Goal: Transaction & Acquisition: Purchase product/service

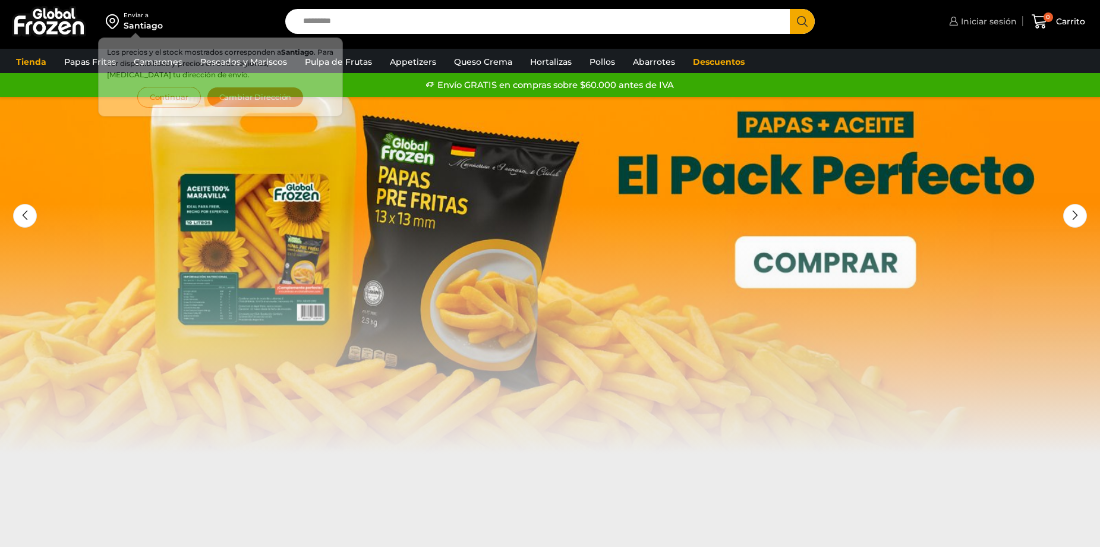
click at [1006, 21] on span "Iniciar sesión" at bounding box center [987, 21] width 59 height 12
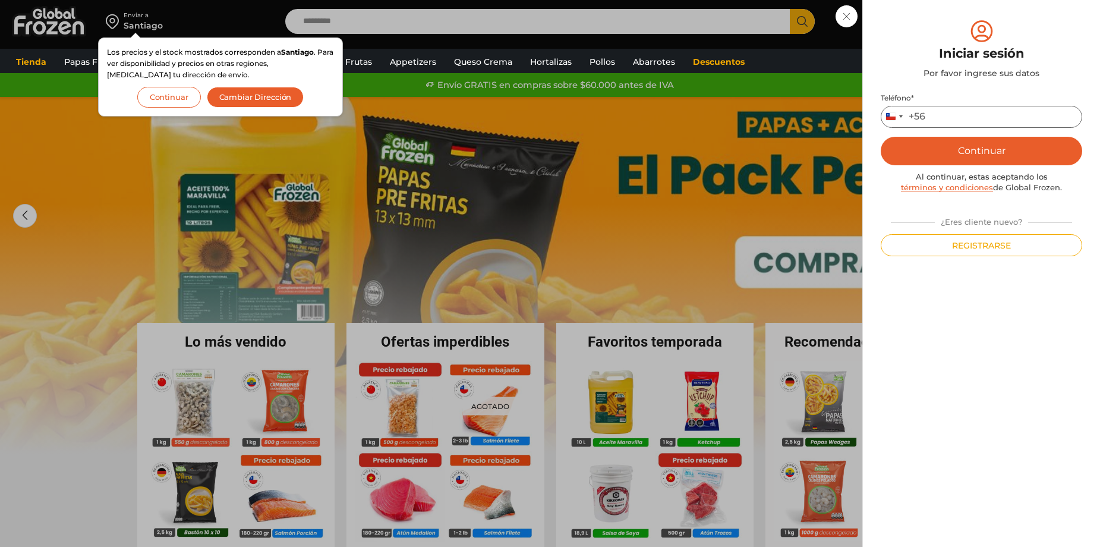
click at [969, 115] on input "Teléfono *" at bounding box center [982, 117] width 202 height 22
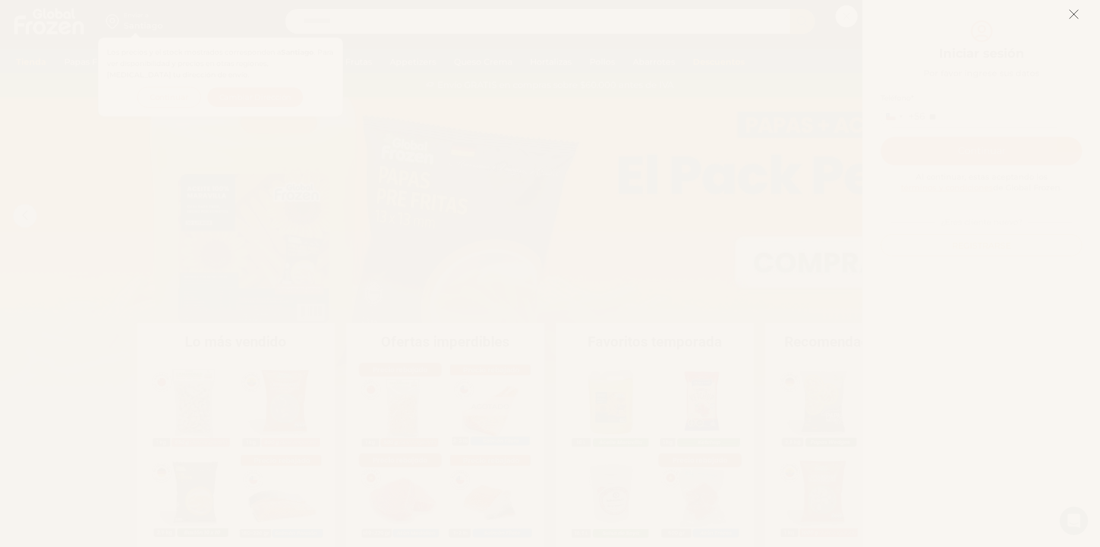
click at [1079, 18] on icon at bounding box center [1074, 14] width 11 height 11
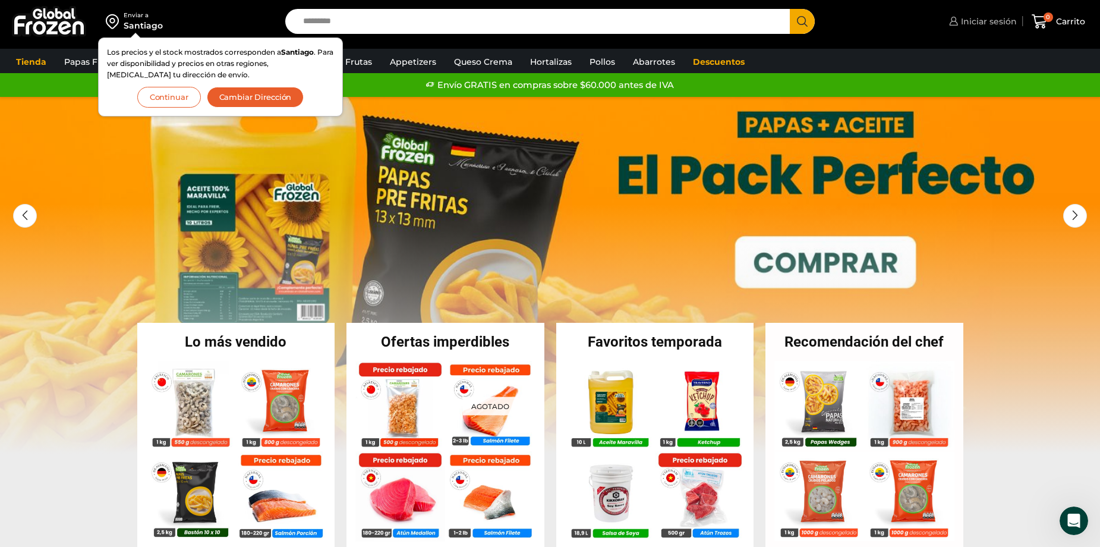
click at [993, 21] on span "Iniciar sesión" at bounding box center [987, 21] width 59 height 12
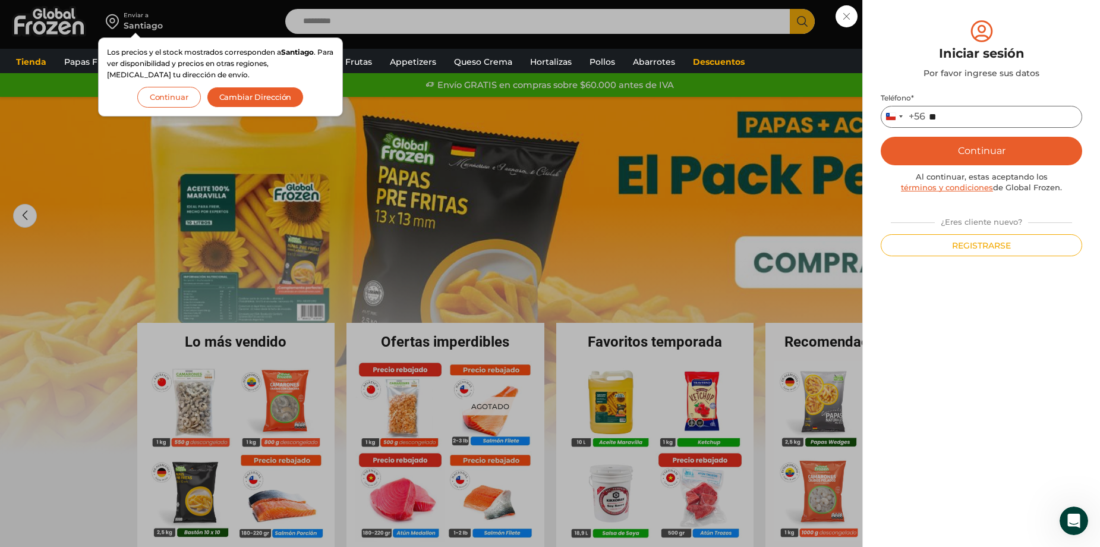
click at [956, 121] on input "**" at bounding box center [982, 117] width 202 height 22
type input "*********"
click at [964, 156] on button "Continuar" at bounding box center [982, 151] width 202 height 29
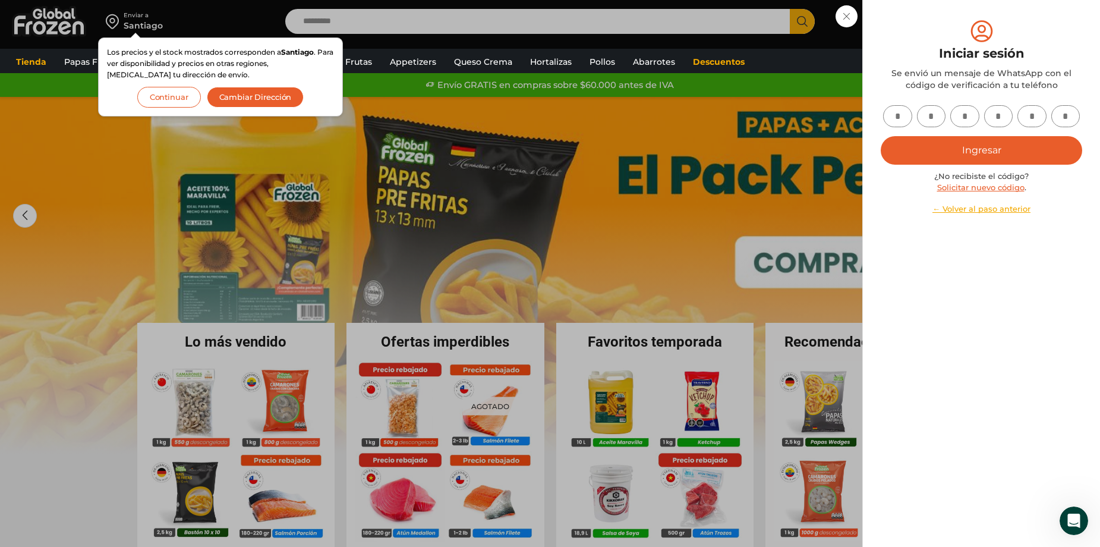
click at [899, 109] on input "text" at bounding box center [897, 116] width 29 height 22
type input "*"
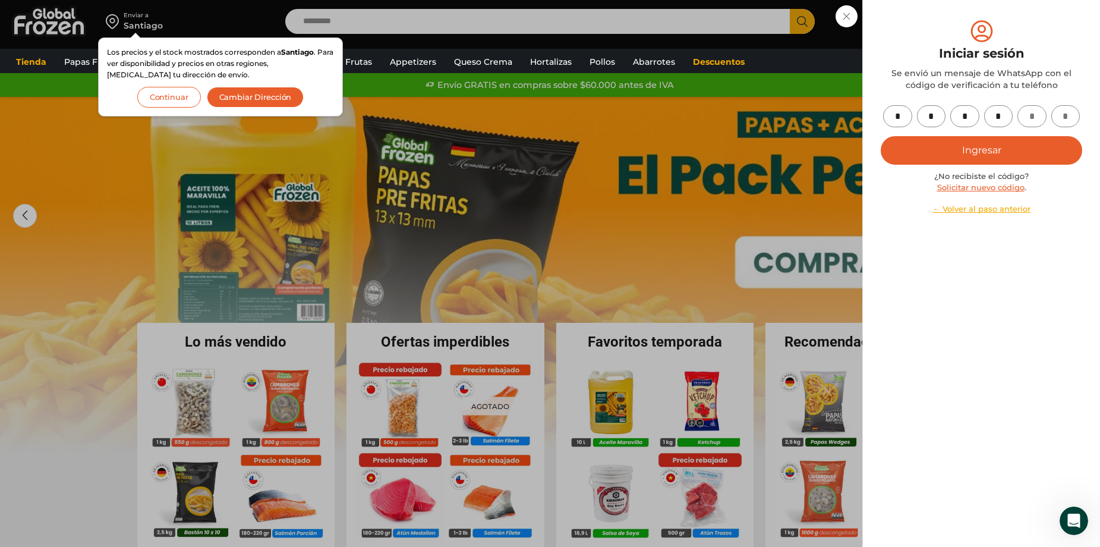
type input "*"
click at [933, 145] on button "Ingresar" at bounding box center [982, 150] width 202 height 29
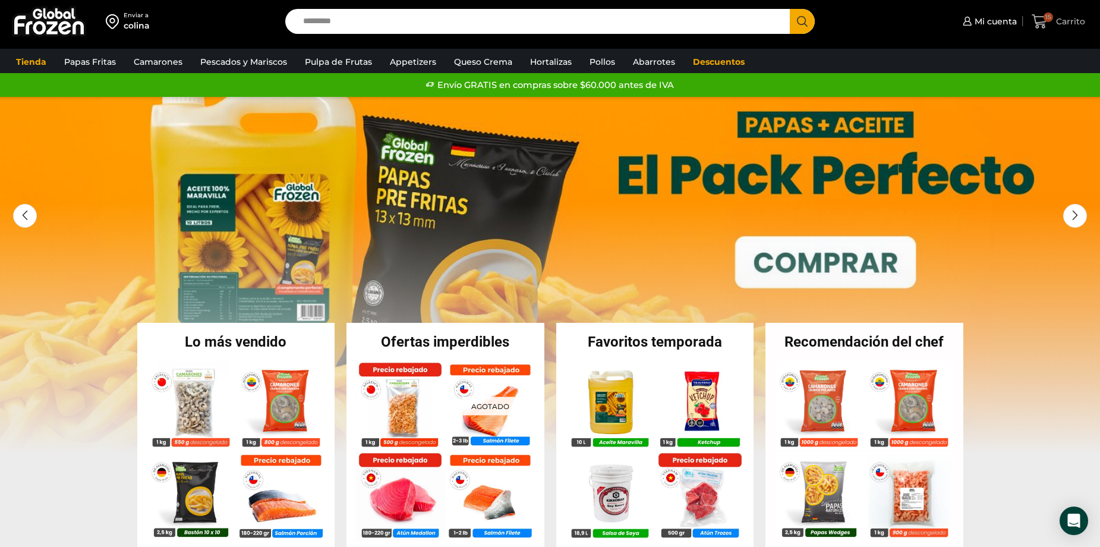
click at [1070, 27] on span "Carrito" at bounding box center [1069, 21] width 32 height 12
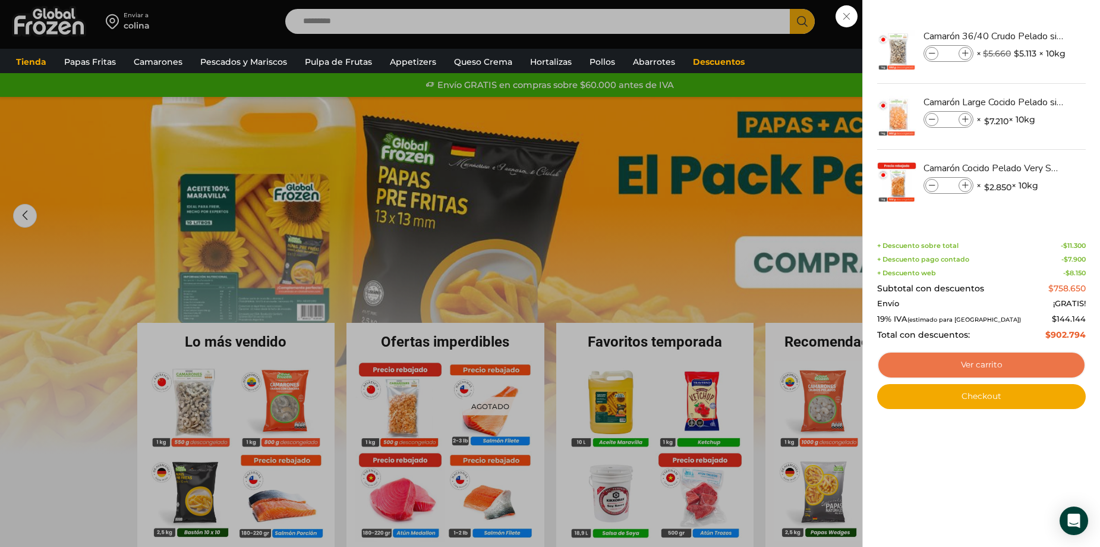
click at [1012, 366] on link "Ver carrito" at bounding box center [981, 364] width 209 height 27
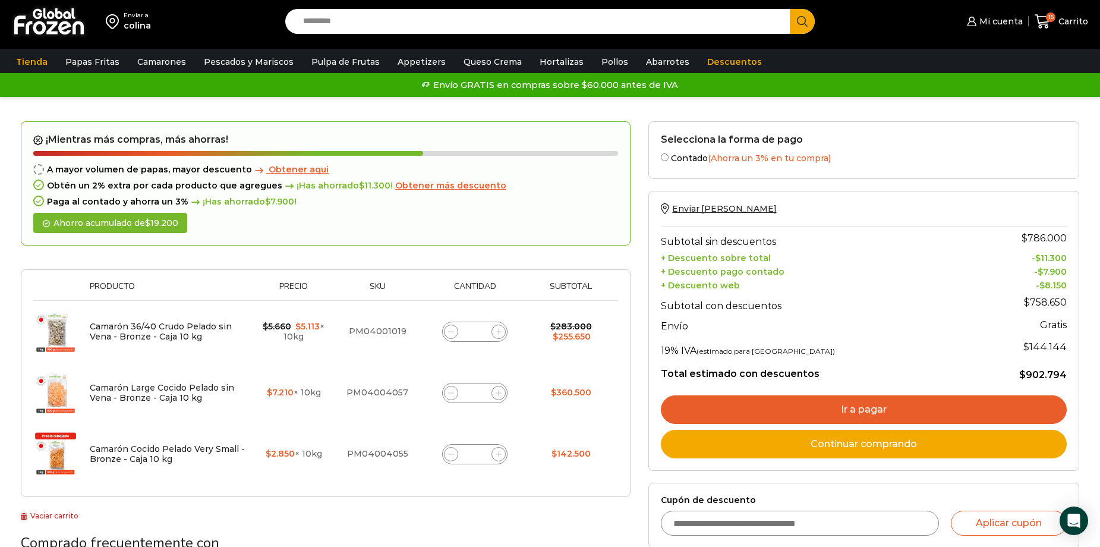
click at [786, 527] on input "Cupón de descuento" at bounding box center [800, 523] width 278 height 25
type input "*******"
click at [972, 524] on button "Aplicar cupón" at bounding box center [1009, 523] width 116 height 25
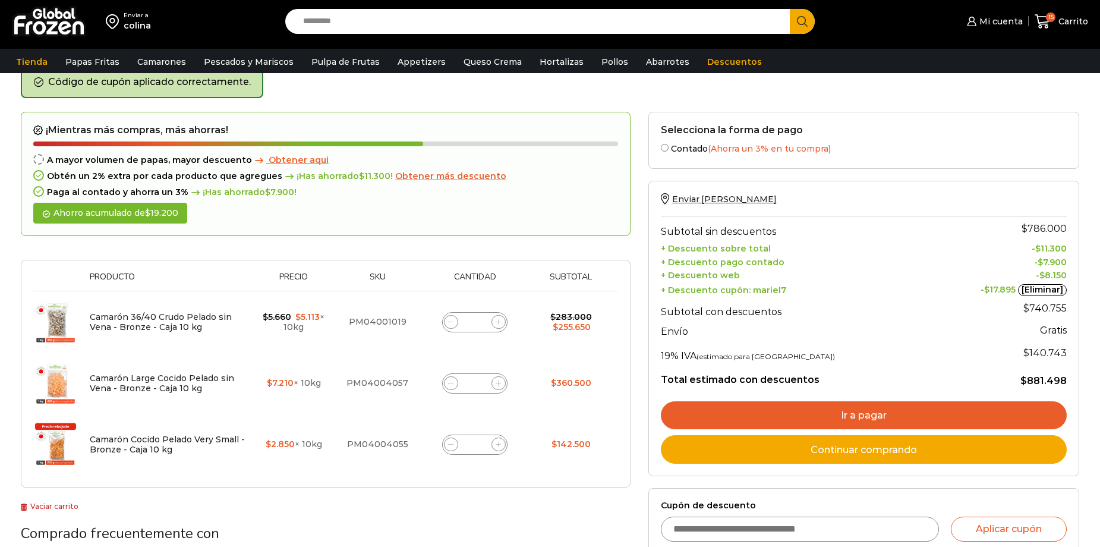
scroll to position [119, 0]
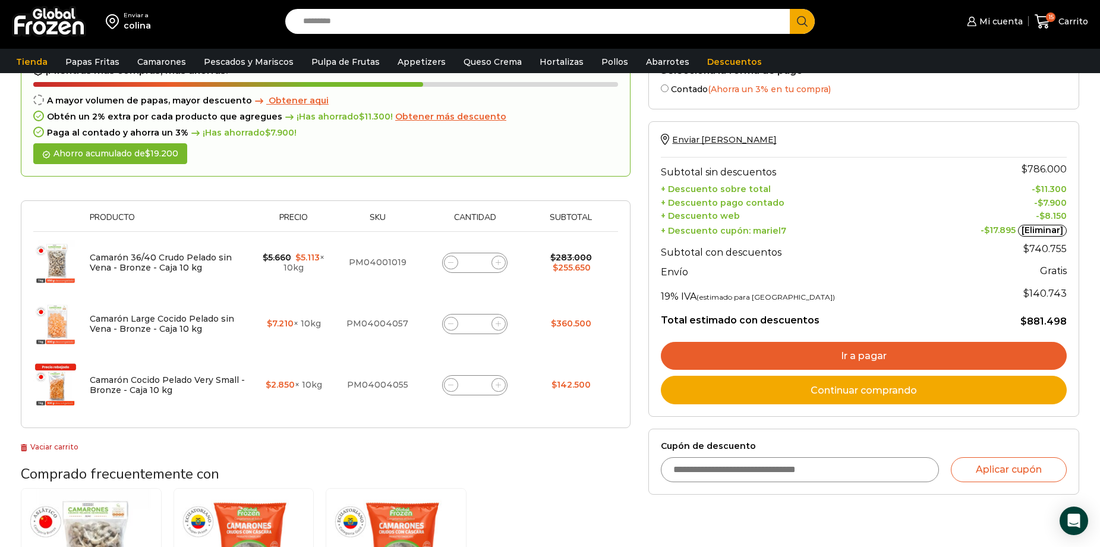
click at [892, 357] on link "Ir a pagar" at bounding box center [864, 356] width 406 height 29
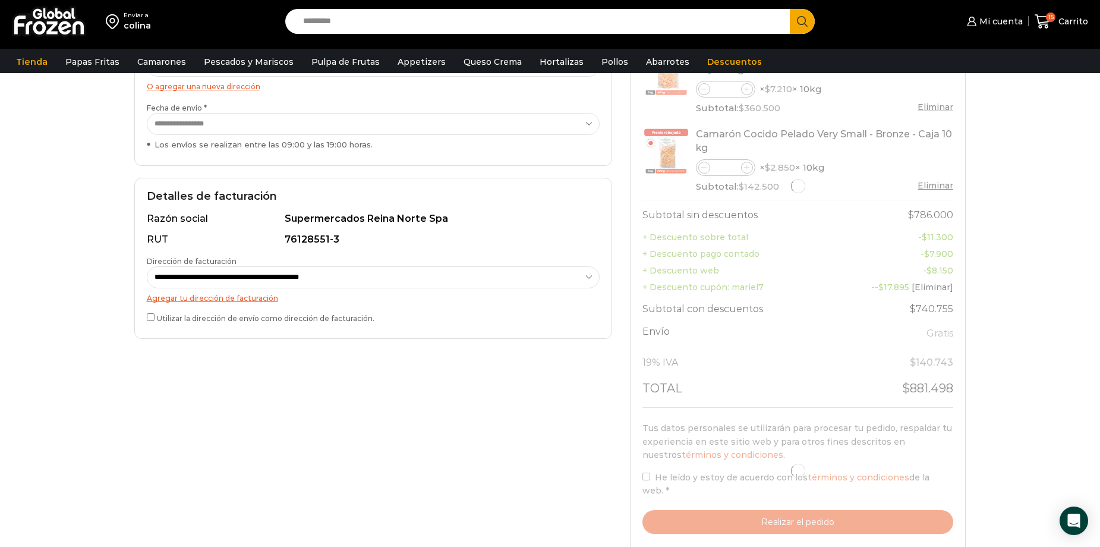
click at [347, 321] on label "Utilizar la dirección de envío como dirección de facturación." at bounding box center [373, 317] width 453 height 12
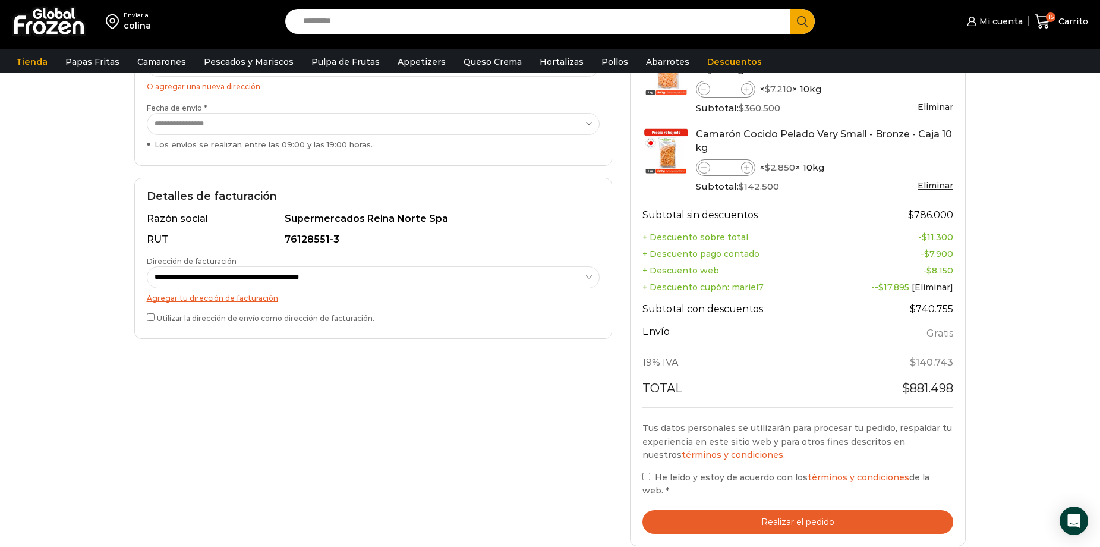
click at [683, 479] on span "He leído y estoy de acuerdo con los términos y condiciones de la web." at bounding box center [786, 484] width 287 height 24
click at [690, 510] on button "Realizar el pedido" at bounding box center [798, 522] width 311 height 24
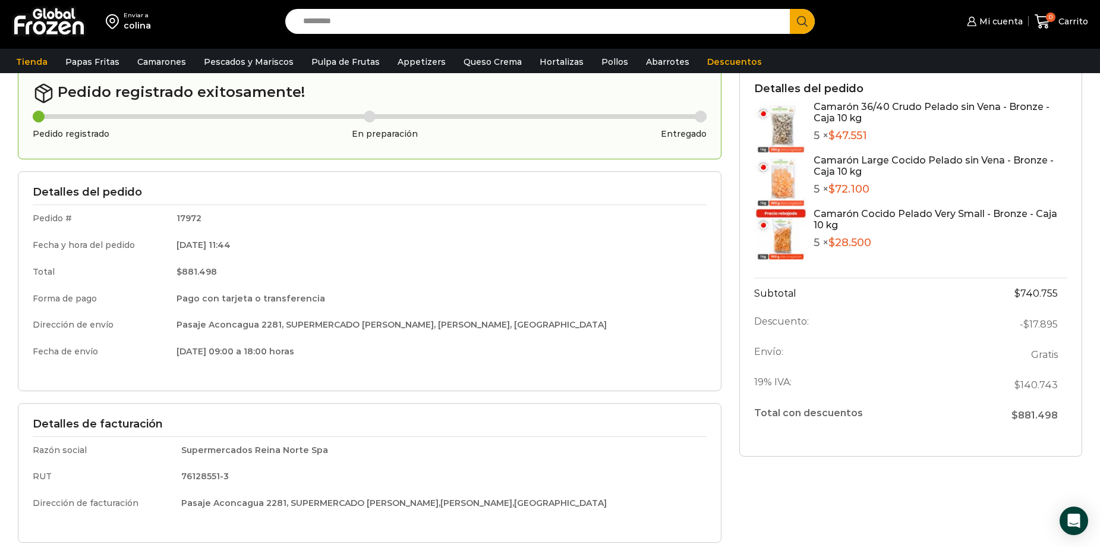
scroll to position [59, 0]
